Goal: Check status: Check status

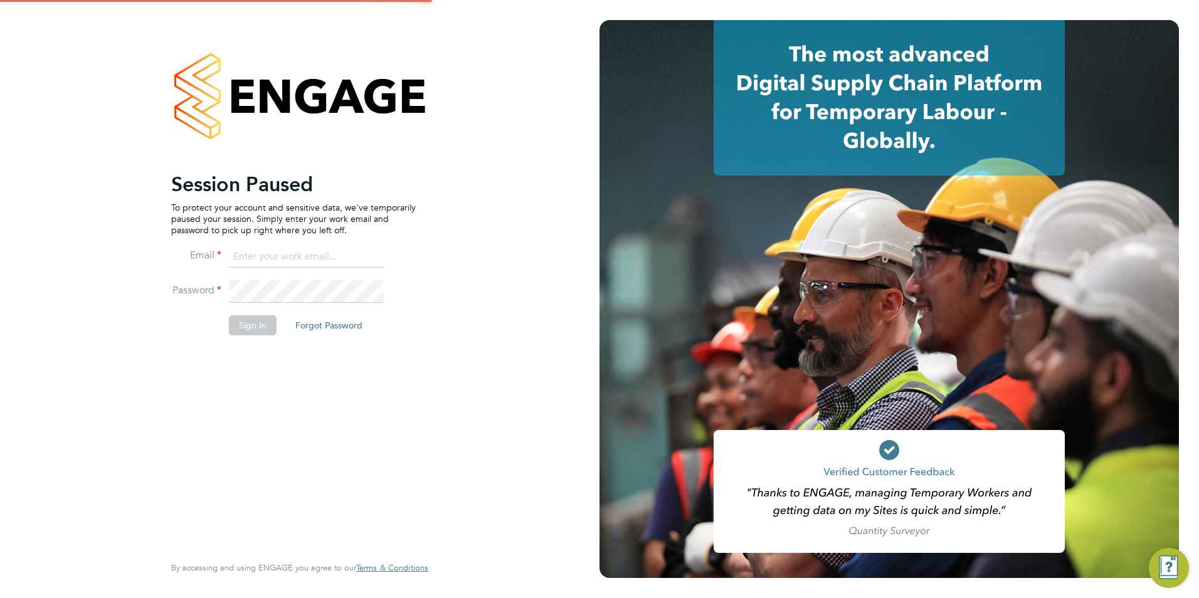
type input "shaun.white@linsco.com"
click at [244, 323] on button "Sign In" at bounding box center [253, 325] width 48 height 20
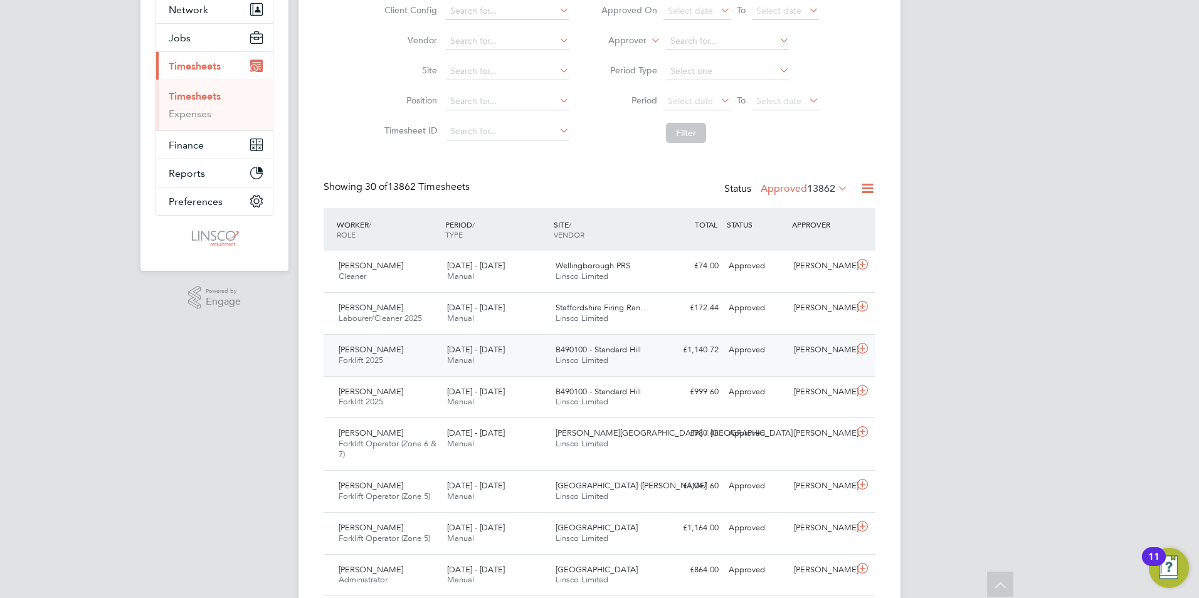
click at [593, 349] on span "B490100 - Standard Hill" at bounding box center [598, 349] width 85 height 11
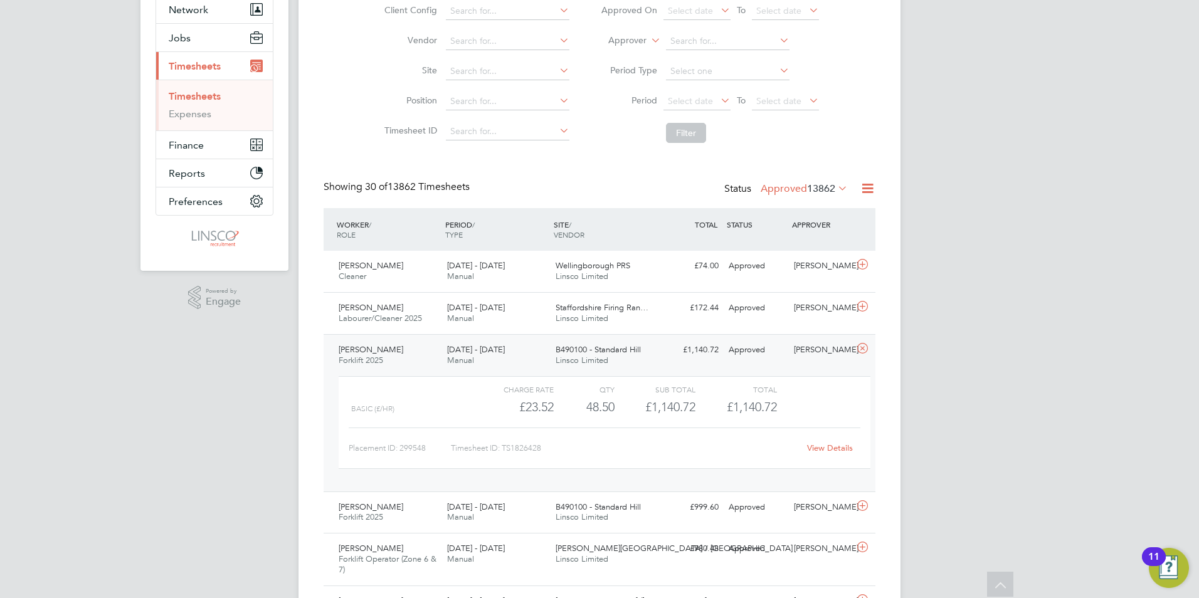
click at [830, 445] on link "View Details" at bounding box center [830, 448] width 46 height 11
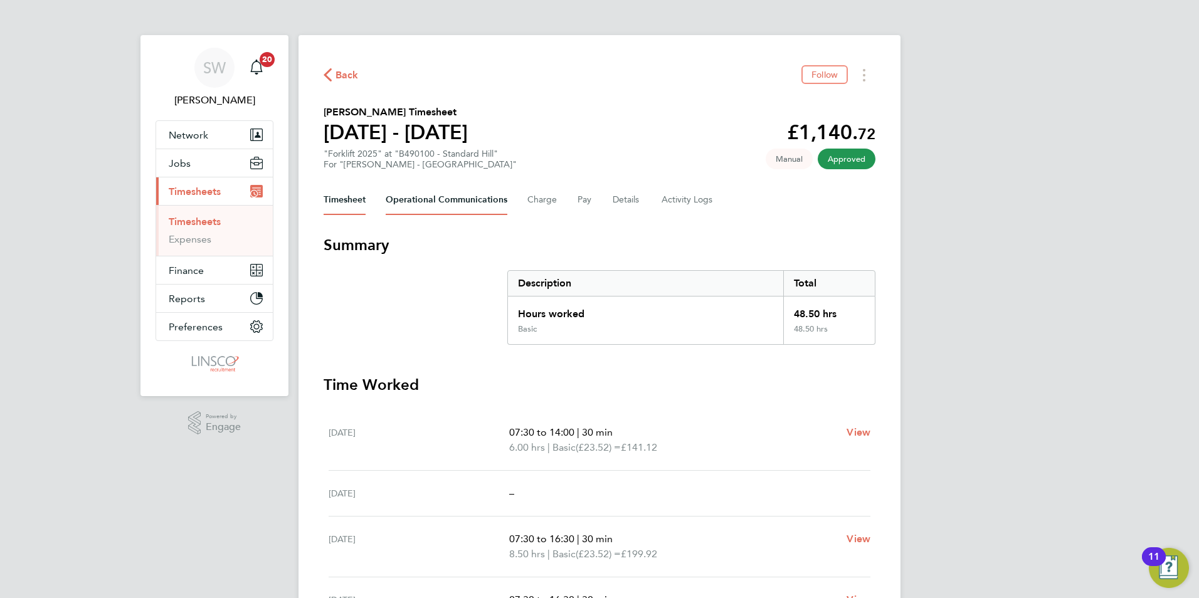
click at [455, 201] on Communications-tab "Operational Communications" at bounding box center [447, 200] width 122 height 30
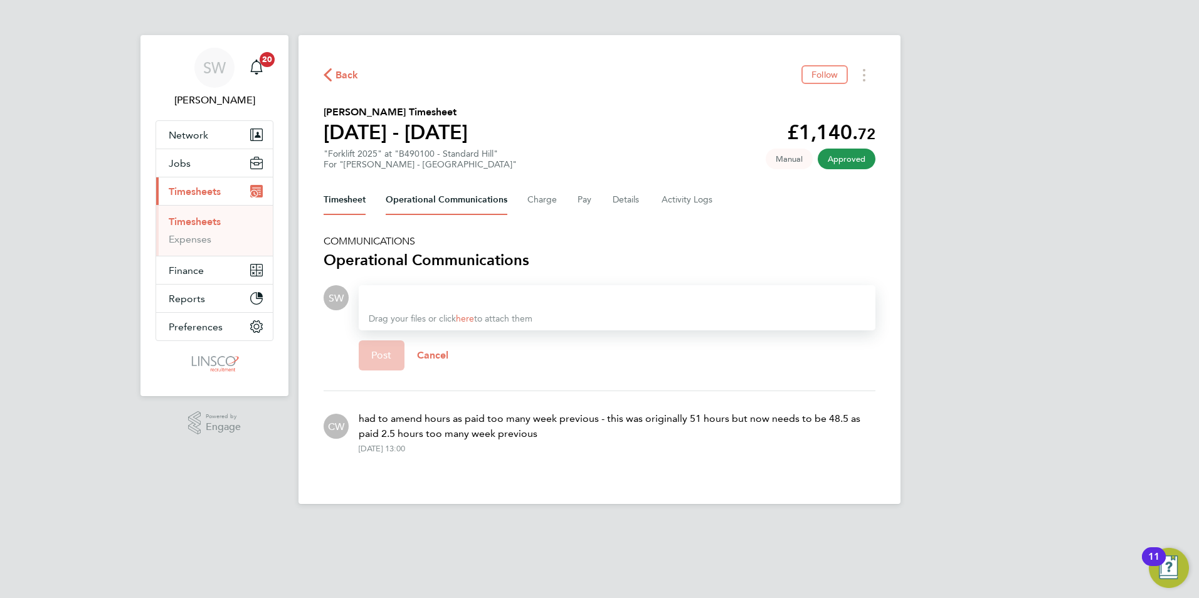
click at [359, 200] on button "Timesheet" at bounding box center [345, 200] width 42 height 30
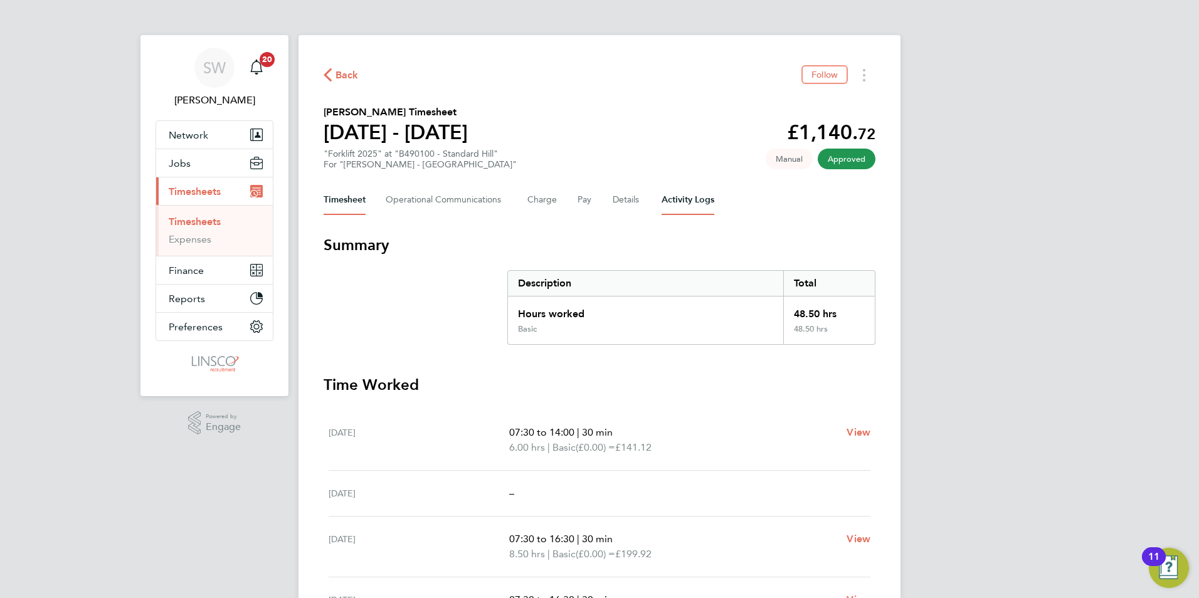
click at [678, 202] on Logs-tab "Activity Logs" at bounding box center [688, 200] width 53 height 30
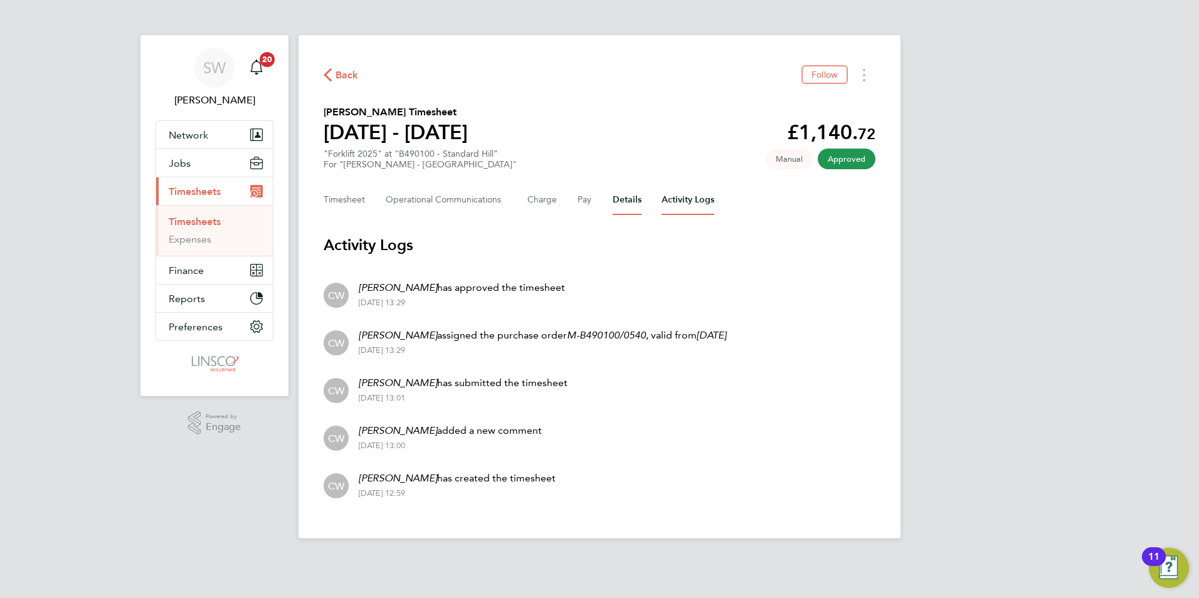
click at [613, 206] on button "Details" at bounding box center [627, 200] width 29 height 30
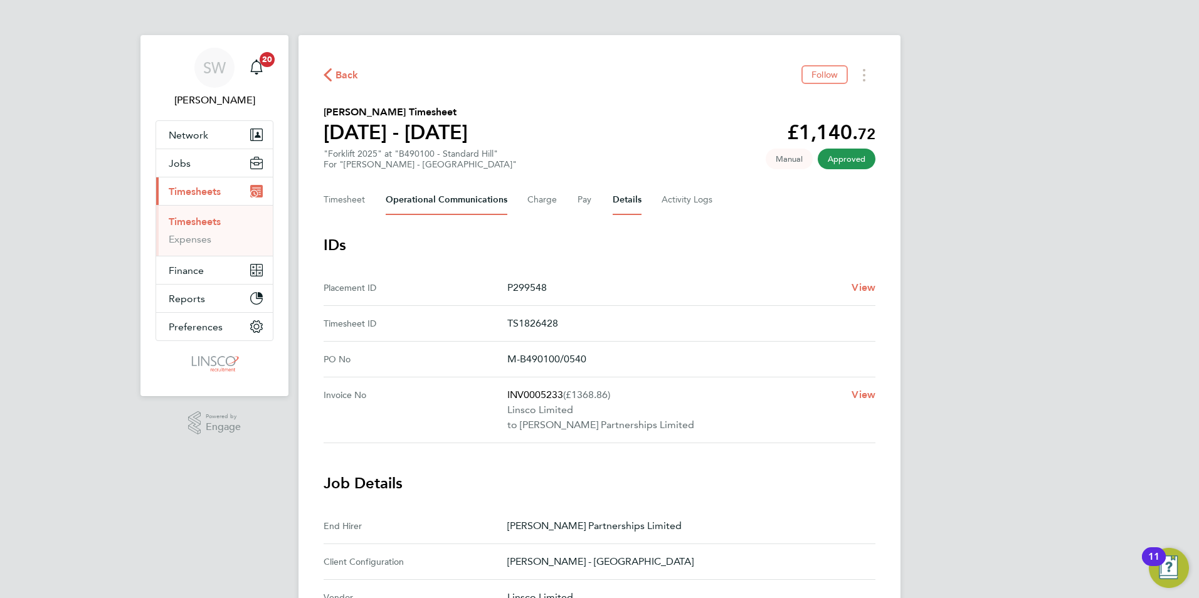
click at [424, 203] on Communications-tab "Operational Communications" at bounding box center [447, 200] width 122 height 30
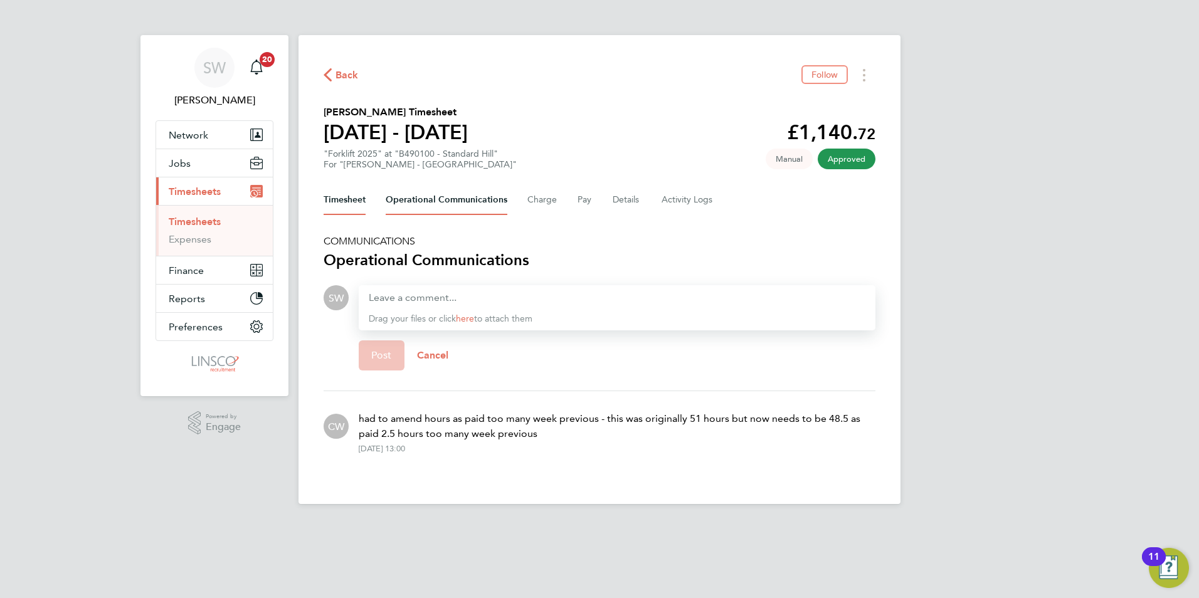
click at [347, 196] on button "Timesheet" at bounding box center [345, 200] width 42 height 30
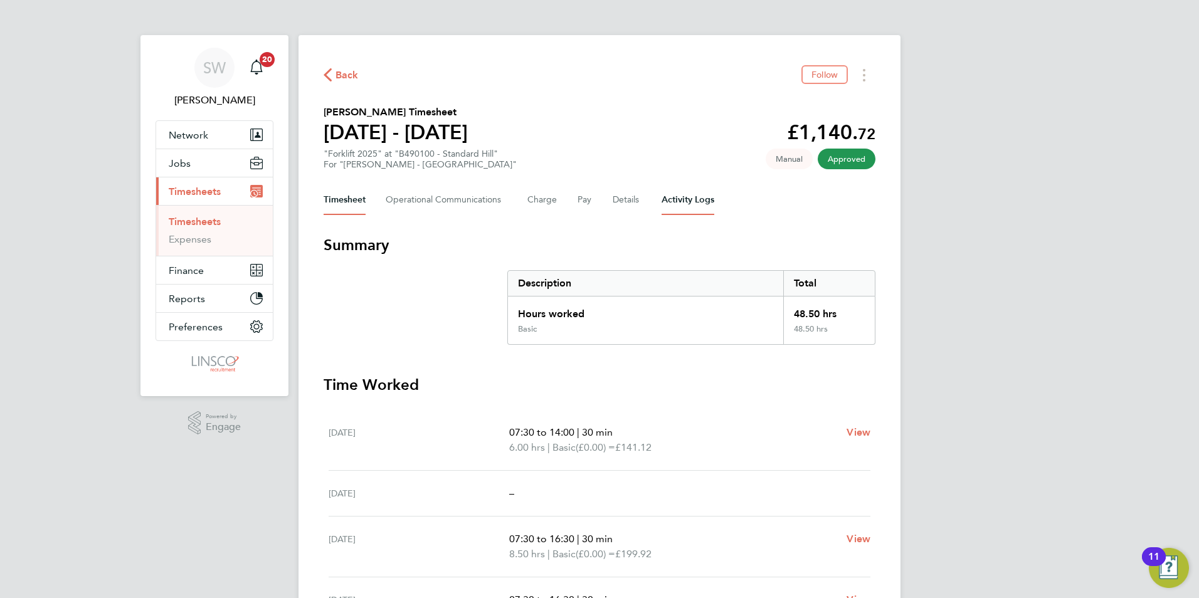
click at [679, 201] on Logs-tab "Activity Logs" at bounding box center [688, 200] width 53 height 30
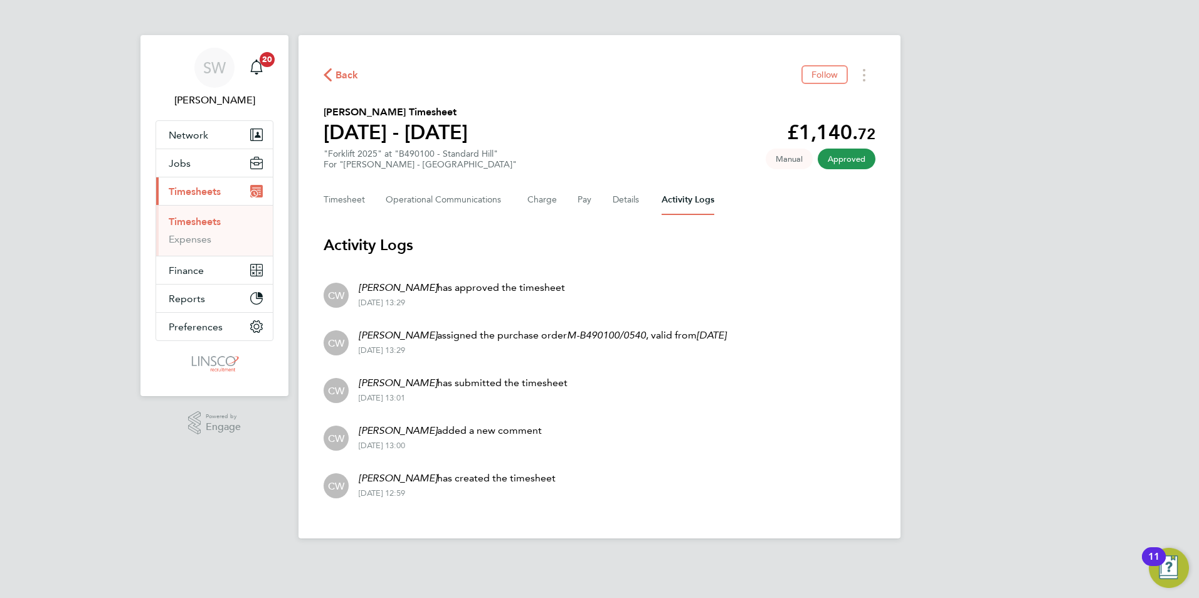
click at [455, 434] on p "[PERSON_NAME] added a new comment" at bounding box center [450, 430] width 183 height 15
click at [464, 396] on div "[DATE] 13:01" at bounding box center [463, 398] width 209 height 10
click at [463, 211] on Communications-tab "Operational Communications" at bounding box center [447, 200] width 122 height 30
